Goal: Information Seeking & Learning: Compare options

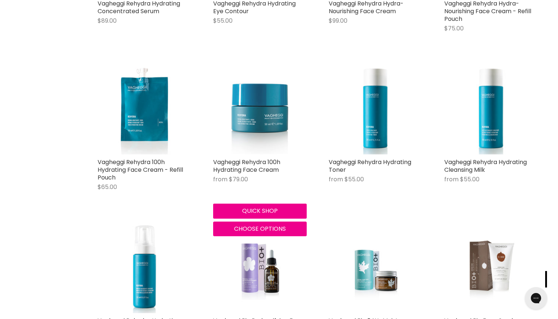
scroll to position [1613, 0]
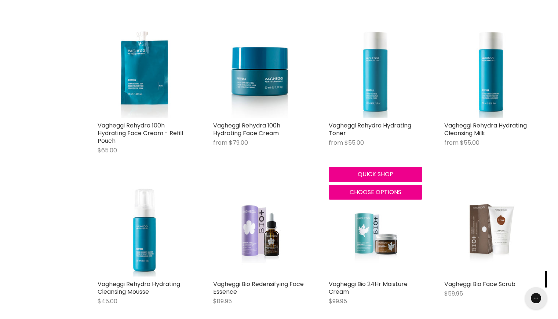
click at [362, 85] on img "Main content" at bounding box center [375, 71] width 93 height 93
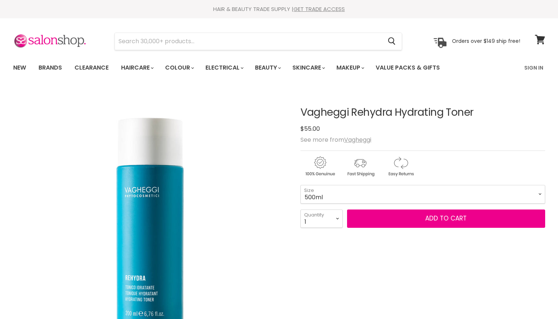
select select "500ml"
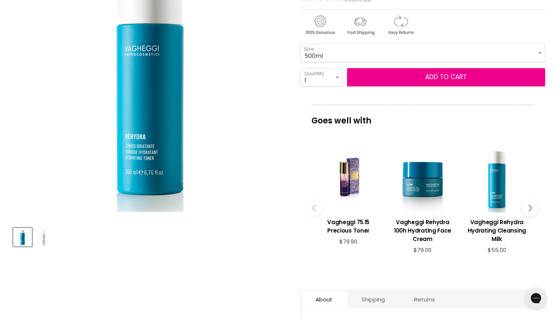
scroll to position [220, 0]
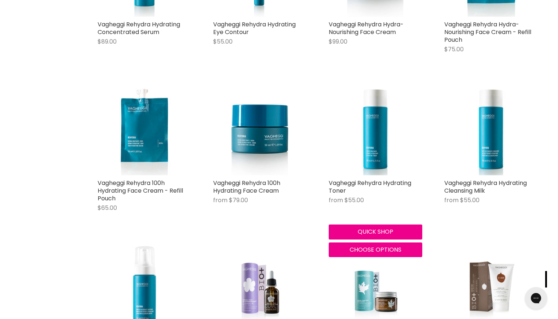
scroll to position [1482, 0]
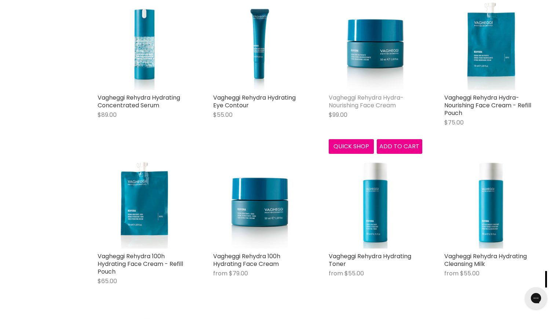
click at [373, 105] on link "Vagheggi Rehydra Hydra-Nourishing Face Cream" at bounding box center [366, 101] width 75 height 16
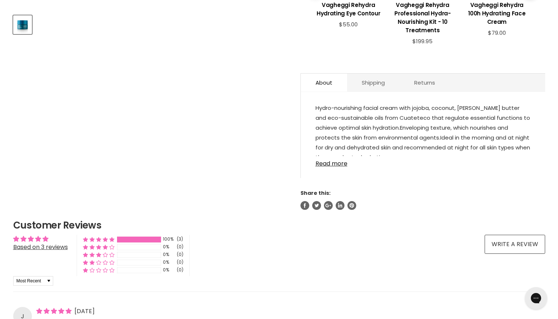
scroll to position [367, 0]
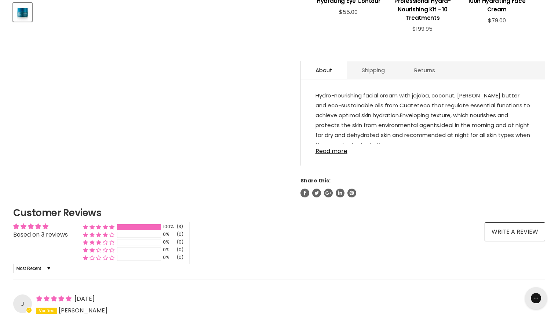
click at [342, 151] on link "Read more" at bounding box center [422, 149] width 215 height 11
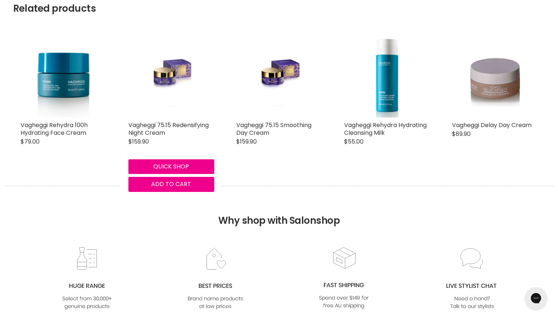
scroll to position [990, 0]
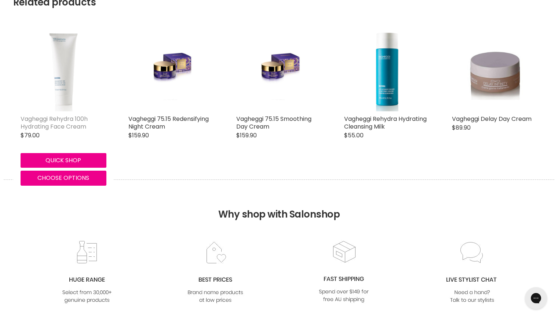
click at [69, 126] on link "Vagheggi Rehydra 100h Hydrating Face Cream" at bounding box center [54, 123] width 67 height 16
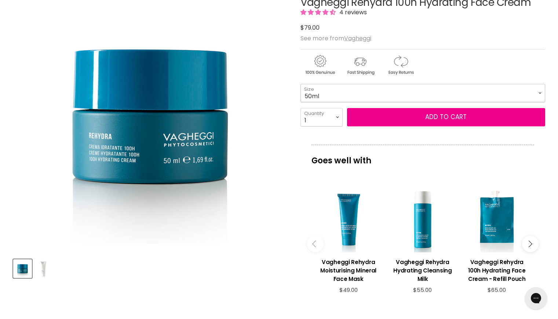
click at [340, 95] on select "50ml 250ml" at bounding box center [422, 93] width 245 height 18
click at [300, 84] on select "50ml 250ml" at bounding box center [422, 93] width 245 height 18
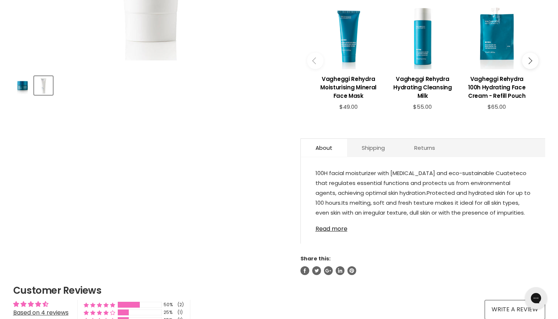
scroll to position [147, 0]
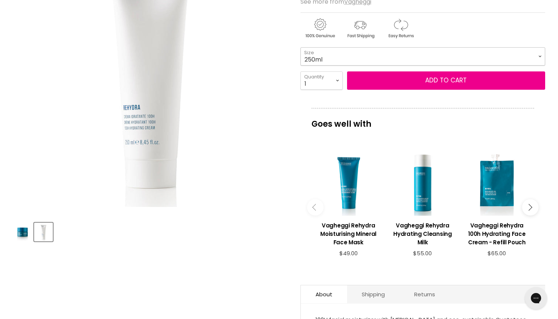
click at [336, 56] on select "50ml 250ml" at bounding box center [422, 56] width 245 height 18
select select "50ml"
click at [300, 47] on select "50ml 250ml" at bounding box center [422, 56] width 245 height 18
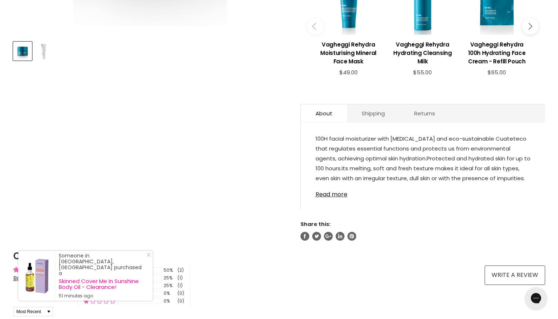
scroll to position [330, 0]
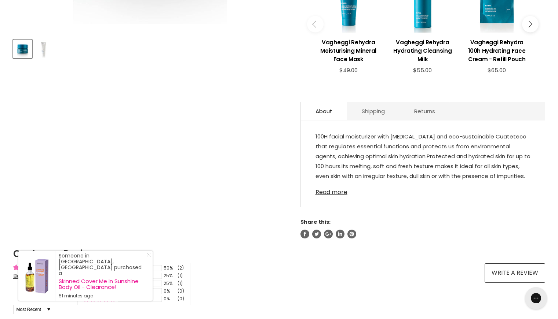
click at [337, 191] on link "Read more" at bounding box center [422, 190] width 215 height 11
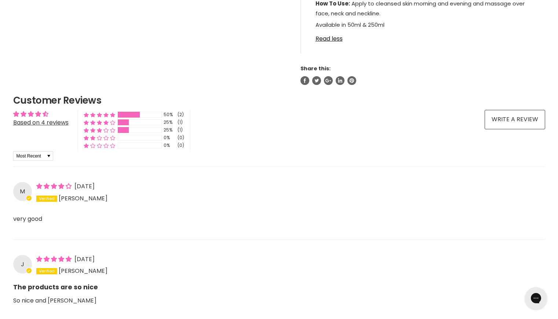
scroll to position [513, 0]
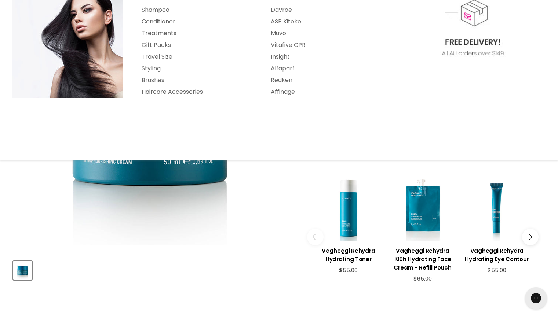
scroll to position [183, 0]
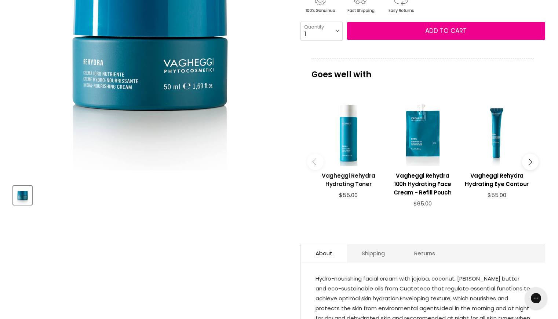
click at [352, 172] on h3 "Vagheggi Rehydra Hydrating Toner" at bounding box center [348, 180] width 67 height 17
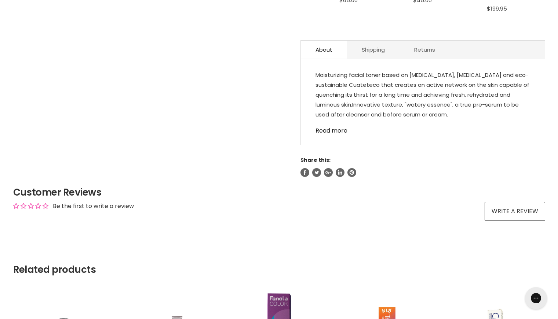
scroll to position [367, 0]
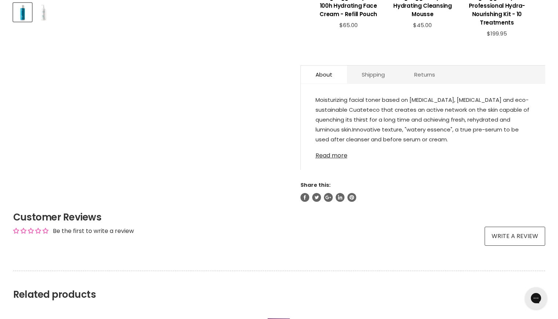
click at [344, 154] on link "Read more" at bounding box center [422, 153] width 215 height 11
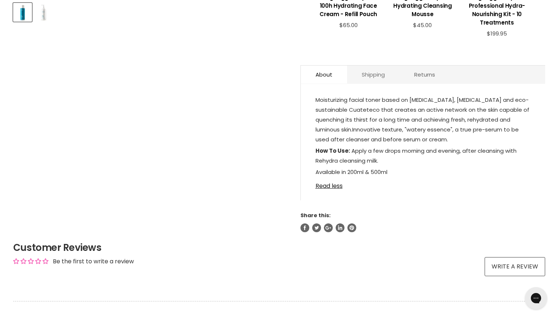
click at [369, 75] on link "Shipping" at bounding box center [373, 75] width 52 height 18
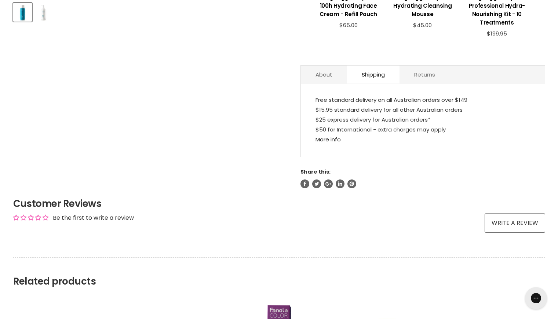
click at [433, 78] on link "Returns" at bounding box center [424, 75] width 50 height 18
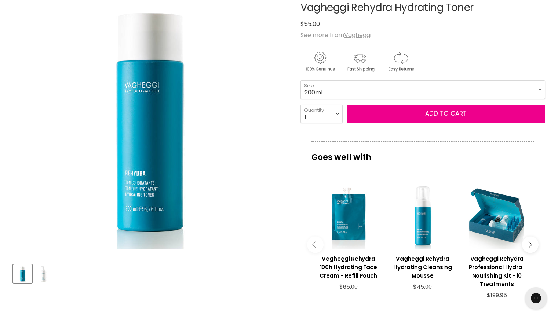
scroll to position [0, 0]
